Goal: Information Seeking & Learning: Stay updated

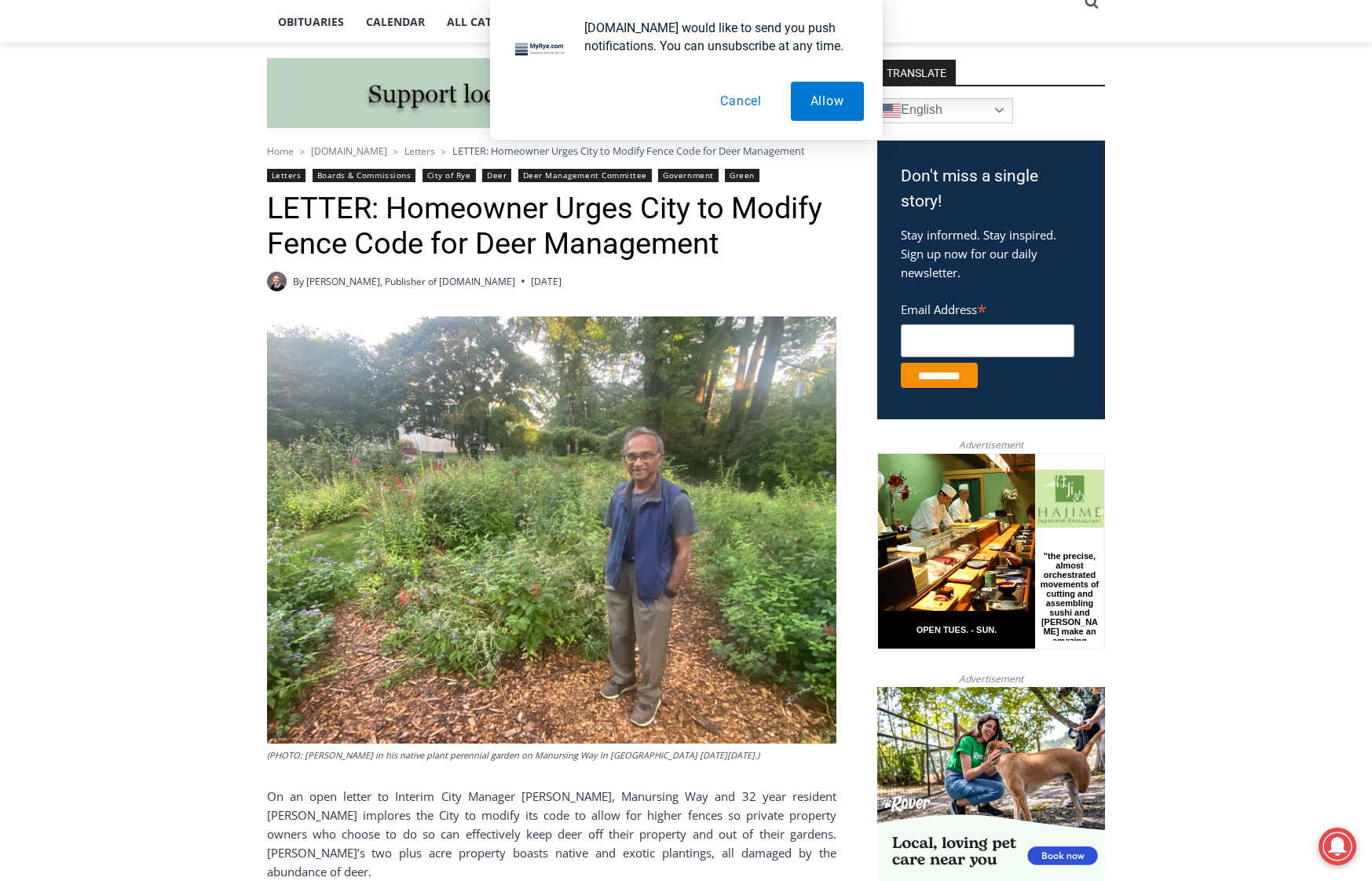
scroll to position [400, 0]
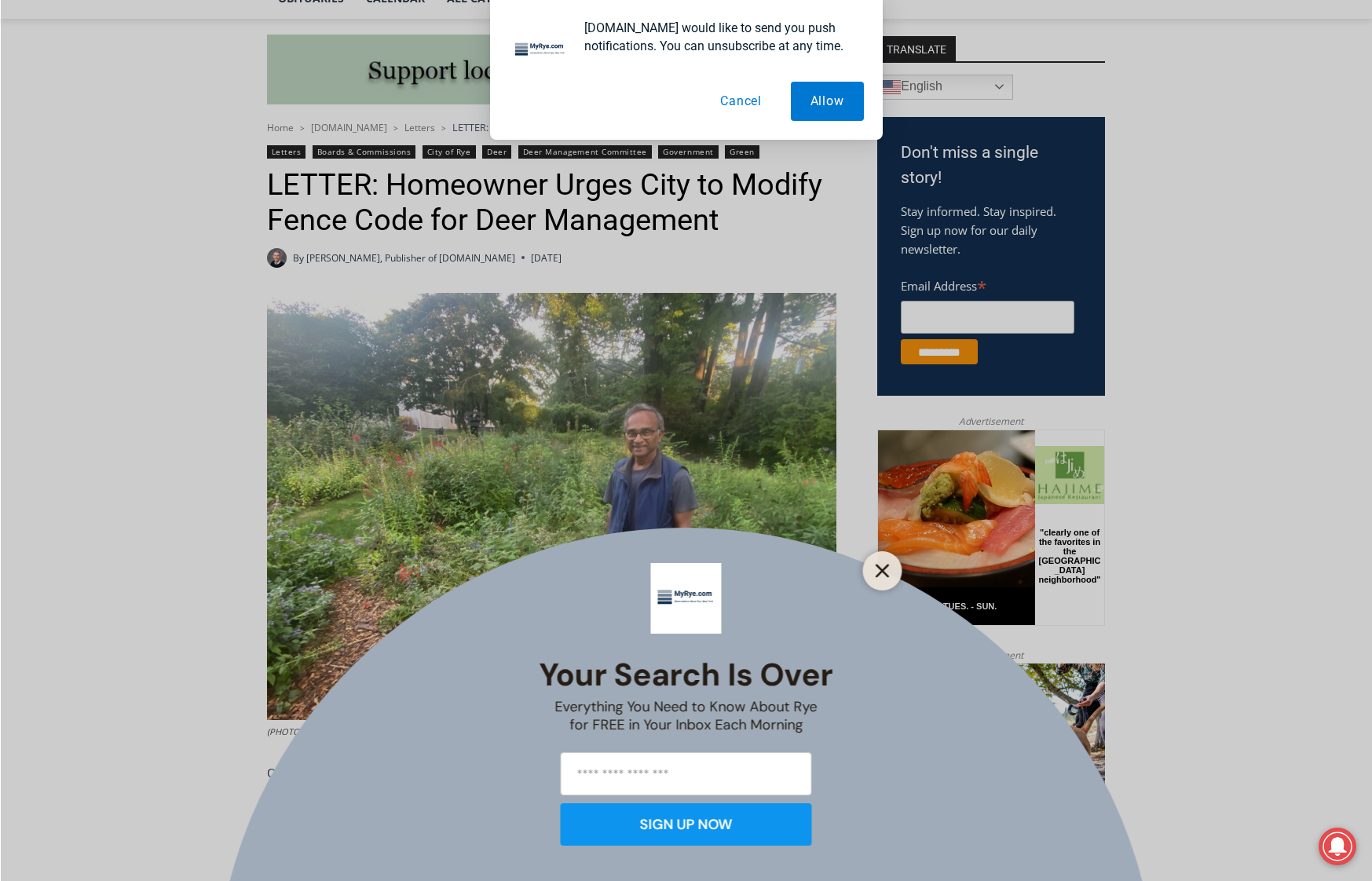
drag, startPoint x: 879, startPoint y: 578, endPoint x: 219, endPoint y: 11, distance: 870.1
click at [879, 578] on button "Close" at bounding box center [883, 571] width 22 height 22
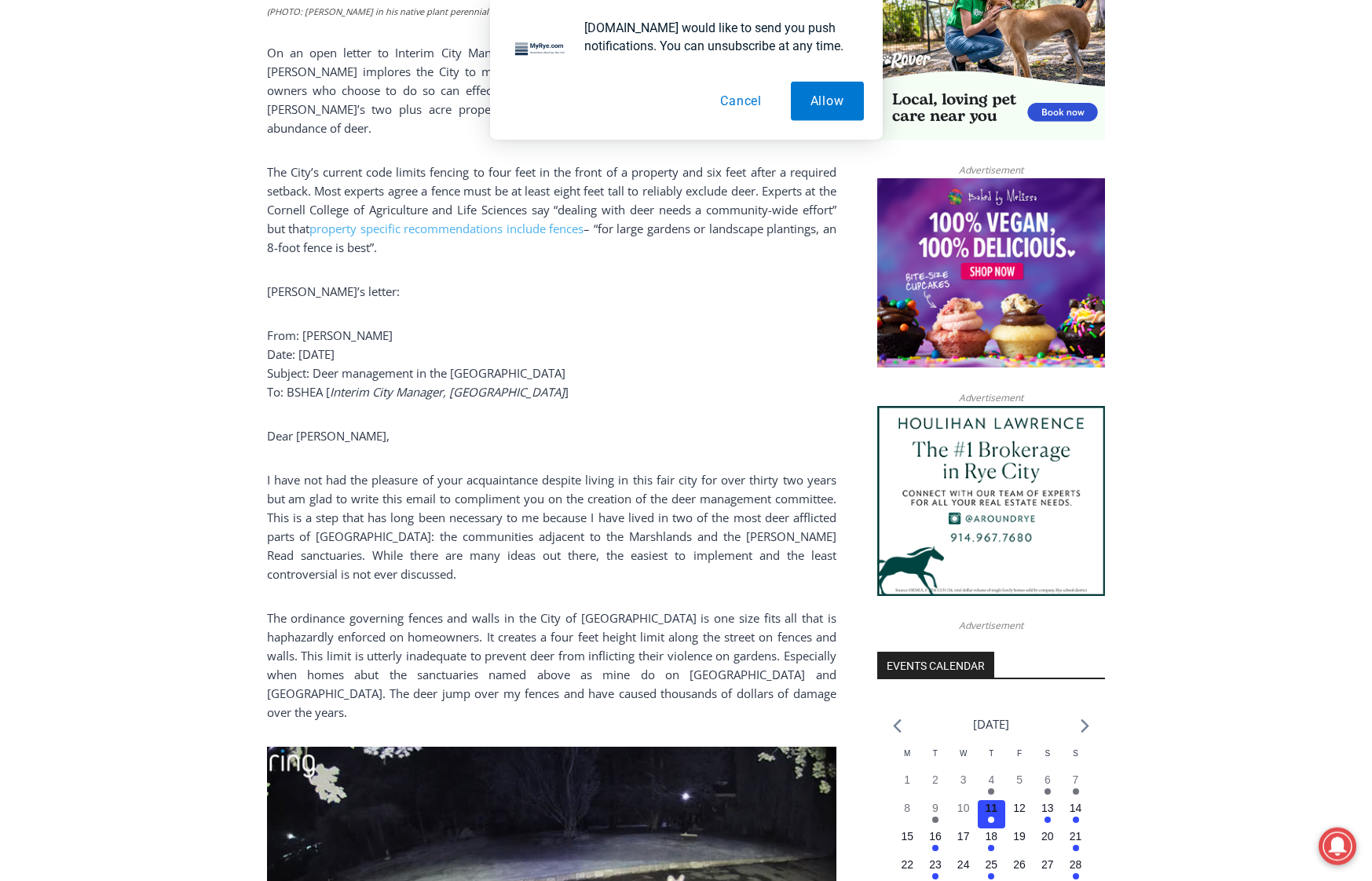
scroll to position [1121, 0]
click at [742, 103] on button "Cancel" at bounding box center [741, 102] width 81 height 39
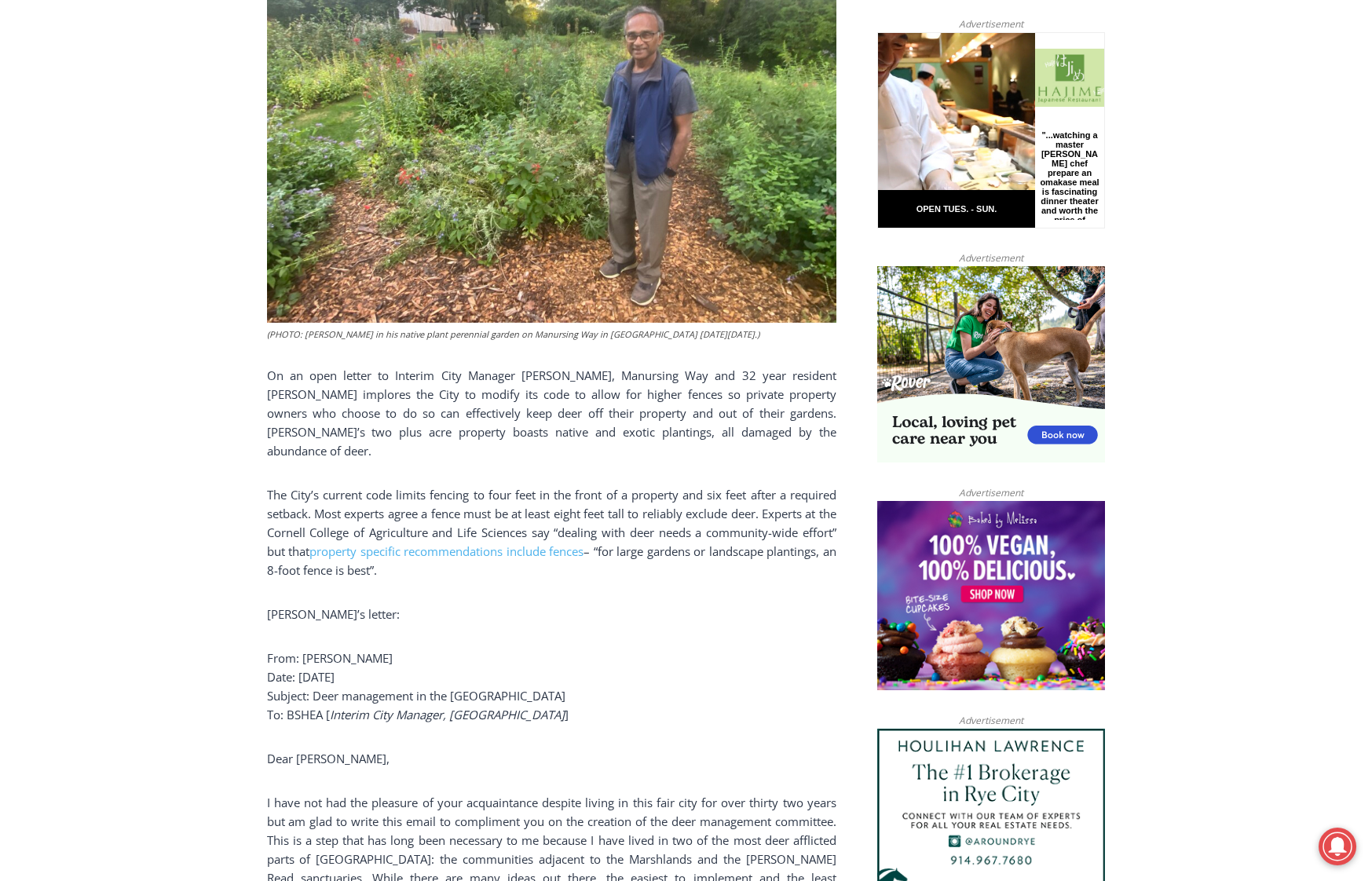
scroll to position [0, 0]
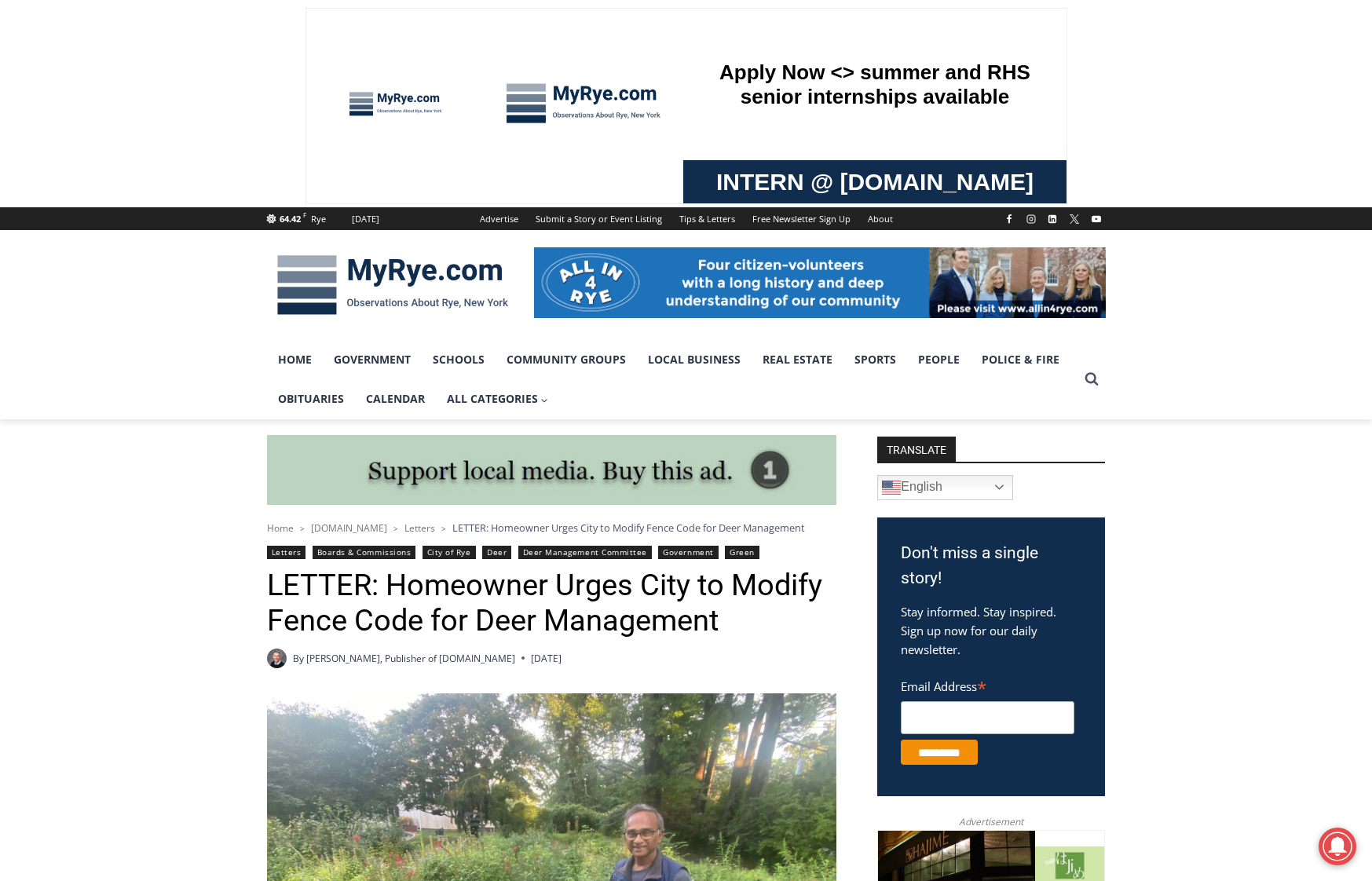
click at [317, 286] on img at bounding box center [393, 286] width 251 height 82
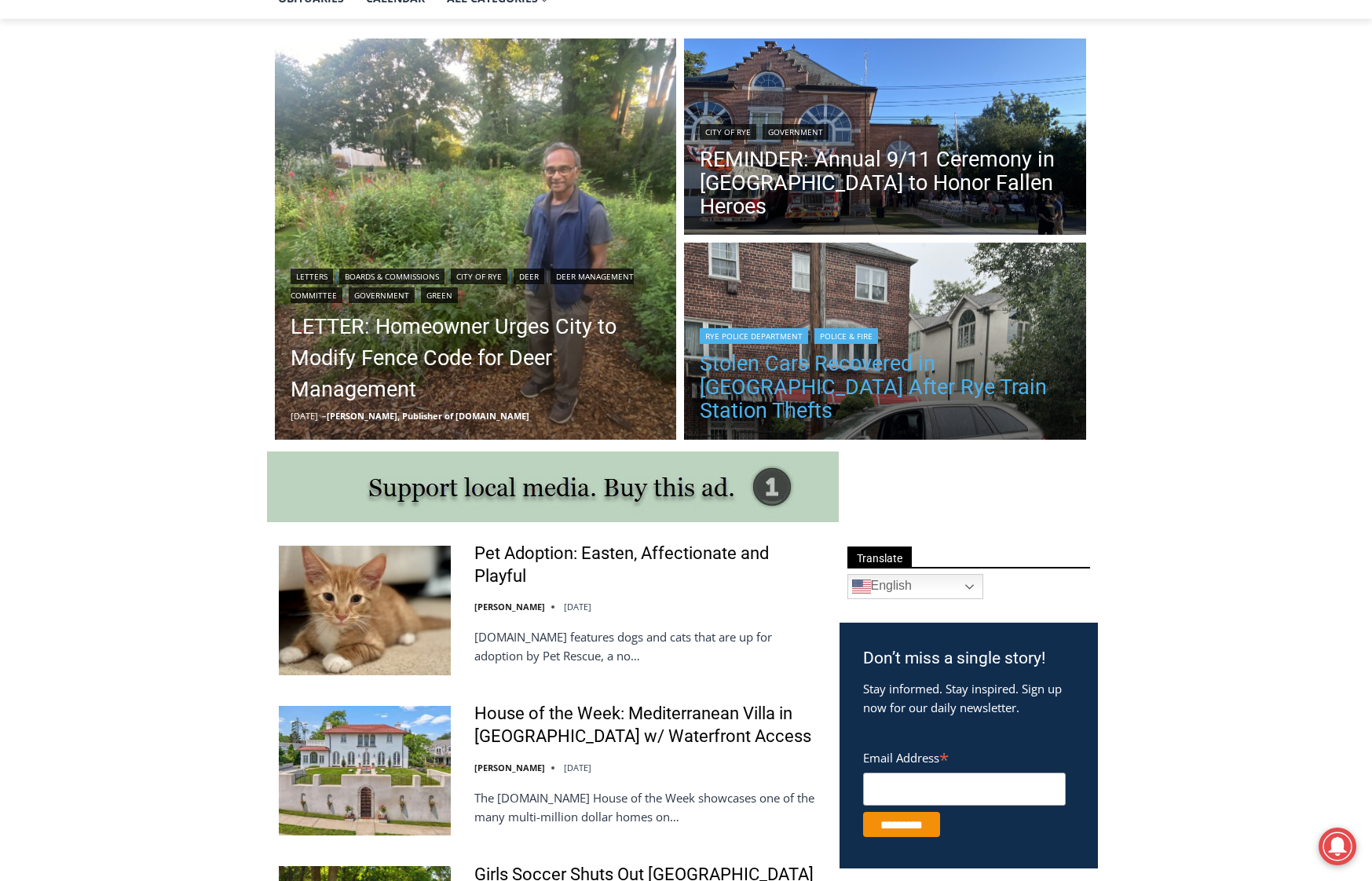
click at [889, 402] on link "Stolen Cars Recovered in [GEOGRAPHIC_DATA] After Rye Train Station Thefts" at bounding box center [884, 387] width 370 height 71
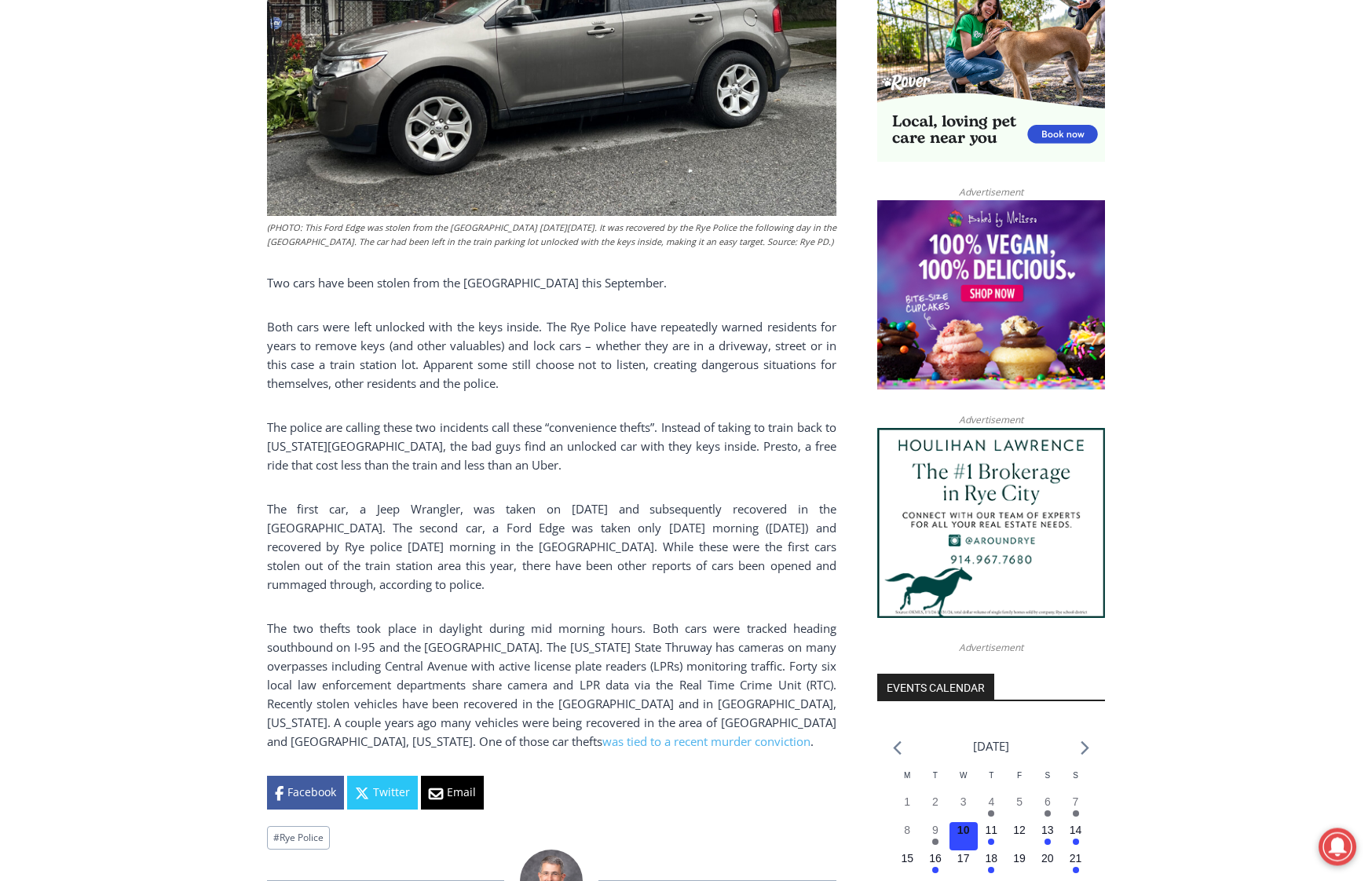
scroll to position [1121, 0]
